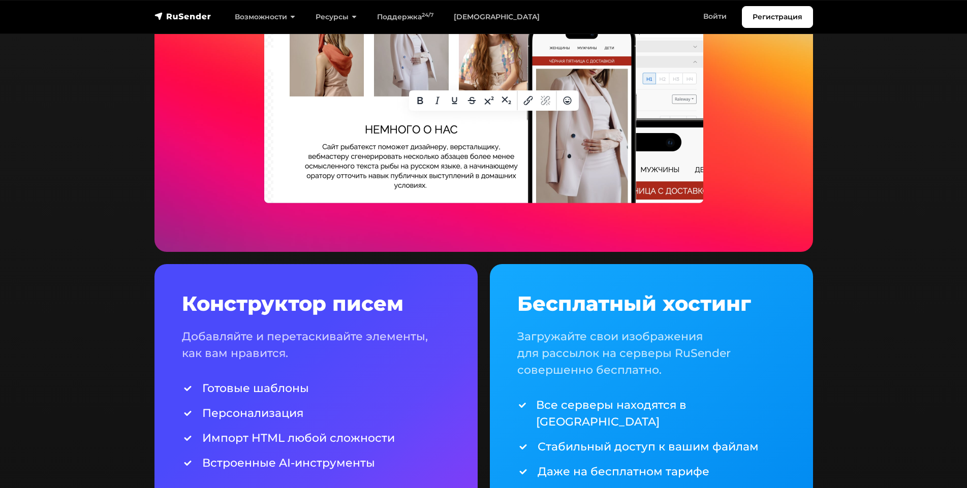
scroll to position [2227, 0]
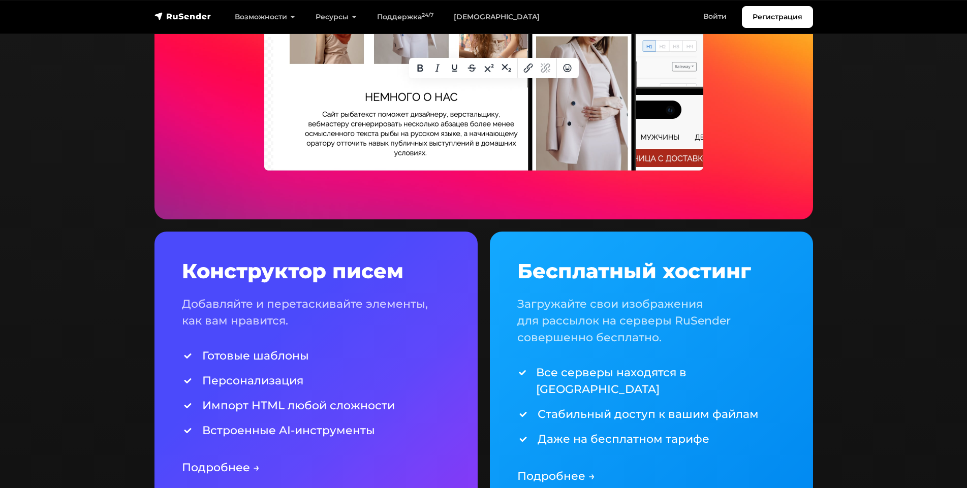
click at [196, 462] on link "Подробнее →" at bounding box center [221, 468] width 78 height 14
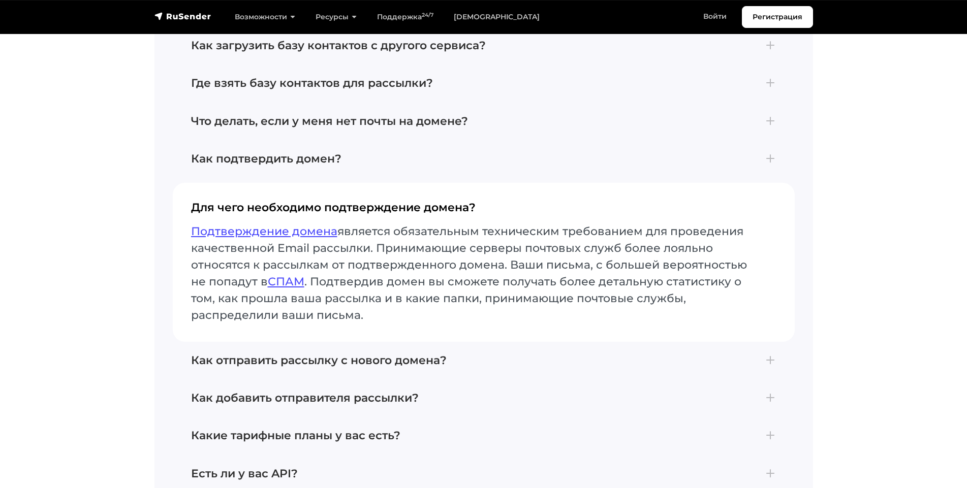
scroll to position [3737, 0]
